Goal: Transaction & Acquisition: Purchase product/service

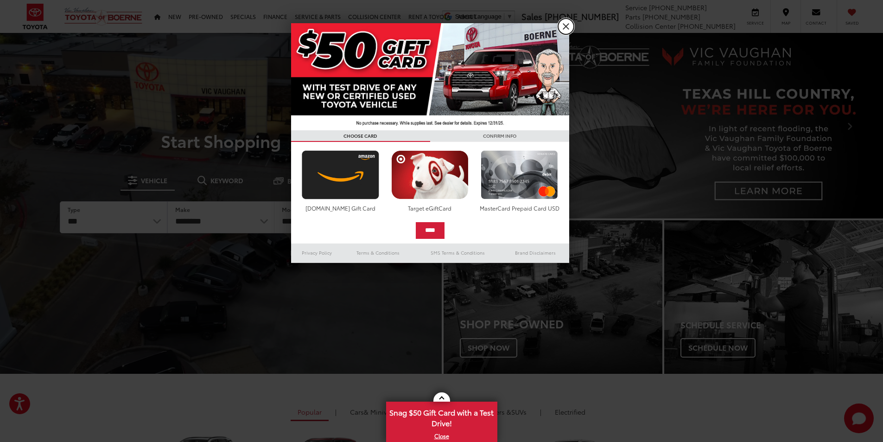
click at [561, 24] on link "X" at bounding box center [566, 27] width 16 height 16
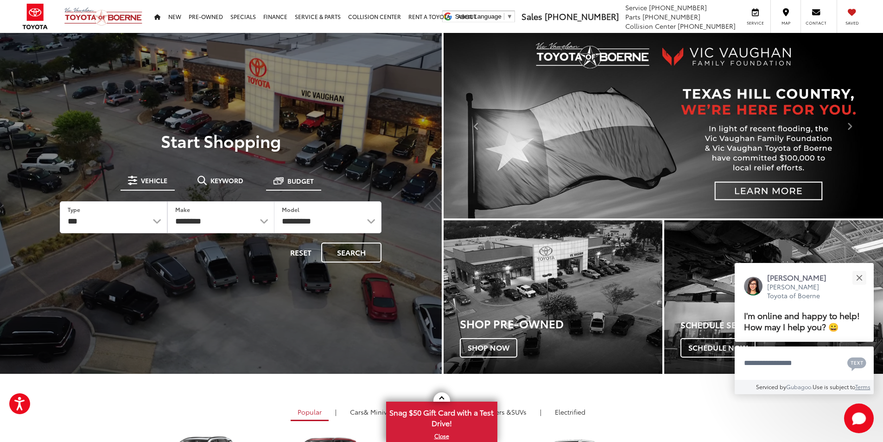
click at [292, 181] on span "Budget" at bounding box center [300, 181] width 26 height 6
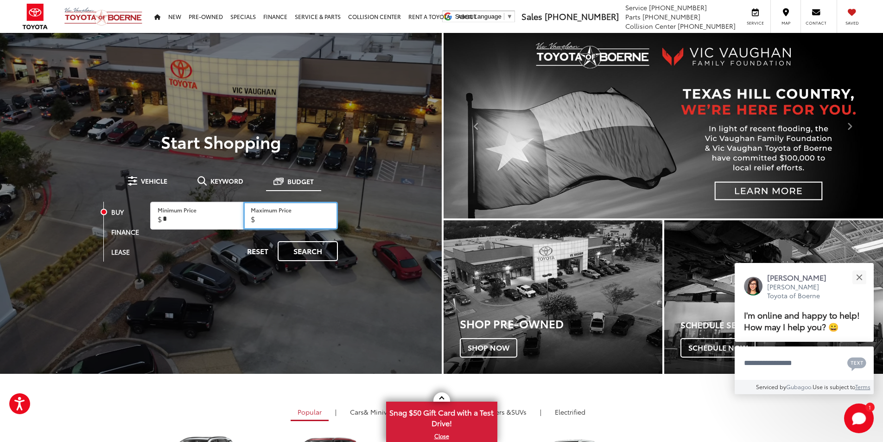
drag, startPoint x: 283, startPoint y: 222, endPoint x: 243, endPoint y: 225, distance: 40.4
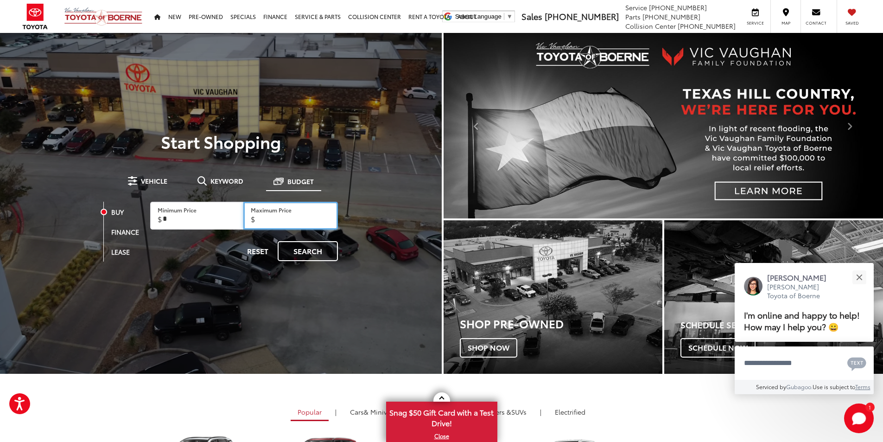
click at [243, 225] on div "Minimum Price Maximum Price" at bounding box center [244, 216] width 188 height 28
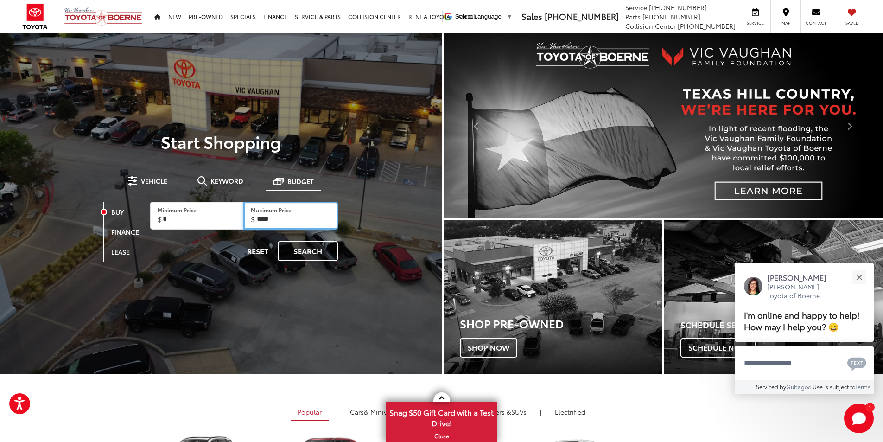
type input "*****"
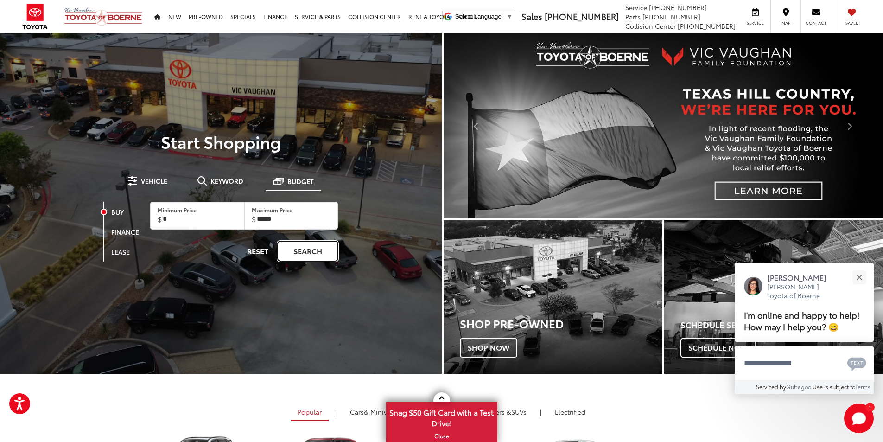
click at [308, 250] on link "Search" at bounding box center [308, 251] width 60 height 20
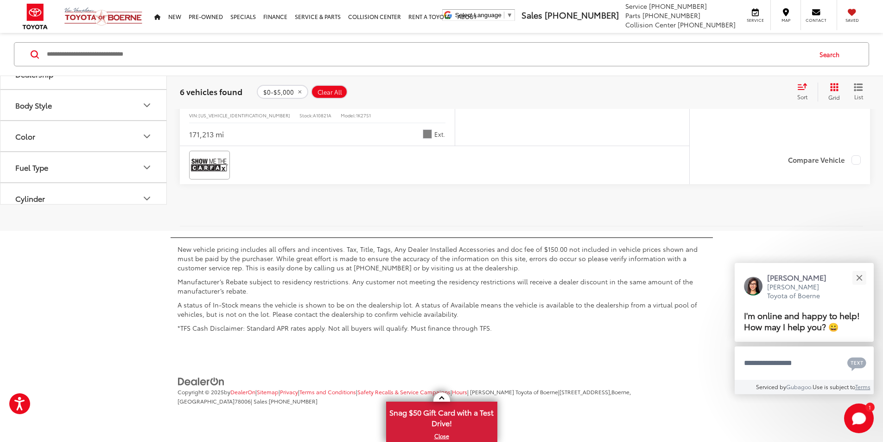
scroll to position [2204, 0]
click at [240, 103] on span "Volkswagen Jetta" at bounding box center [237, 98] width 62 height 11
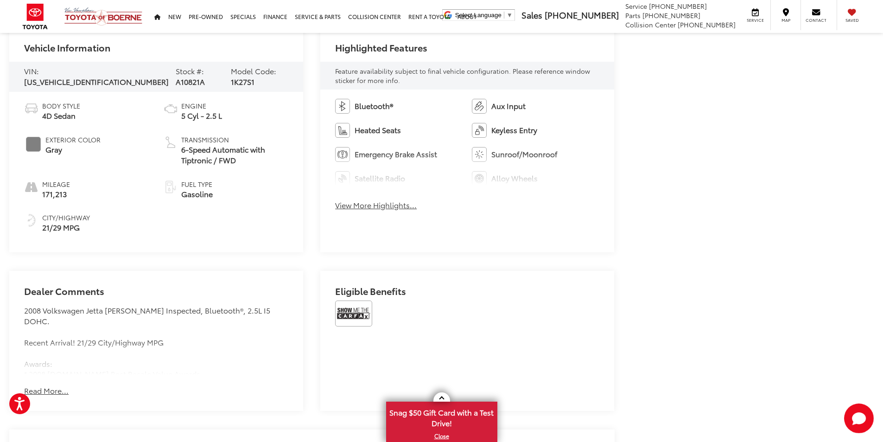
scroll to position [556, 0]
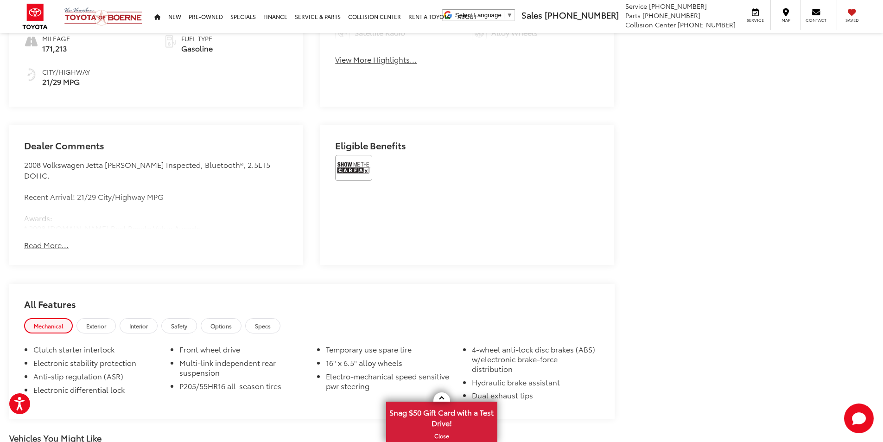
click at [31, 240] on button "Read More..." at bounding box center [46, 245] width 44 height 11
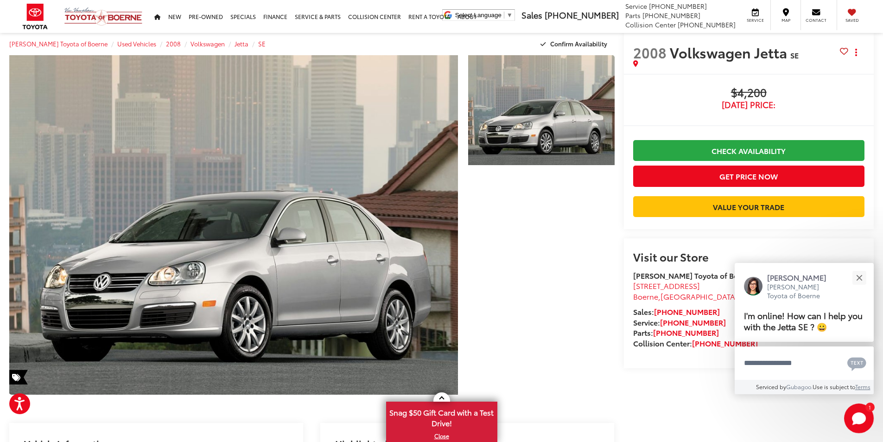
scroll to position [0, 0]
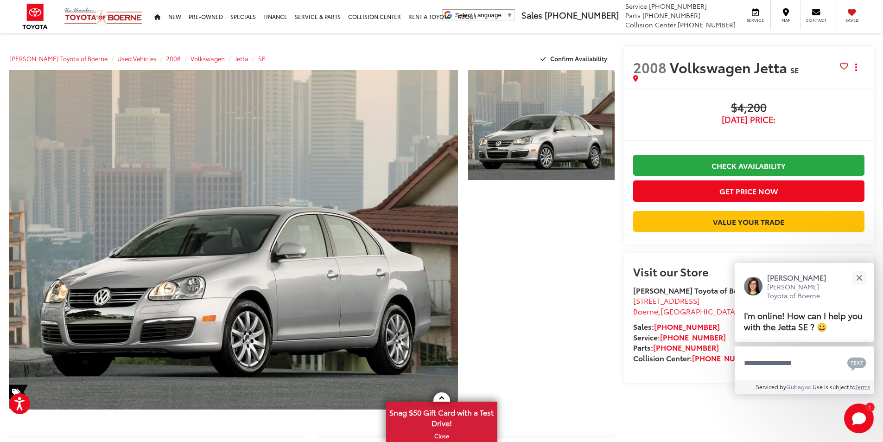
click at [714, 72] on span "Volkswagen Jetta" at bounding box center [730, 67] width 121 height 20
